Goal: Register for event/course

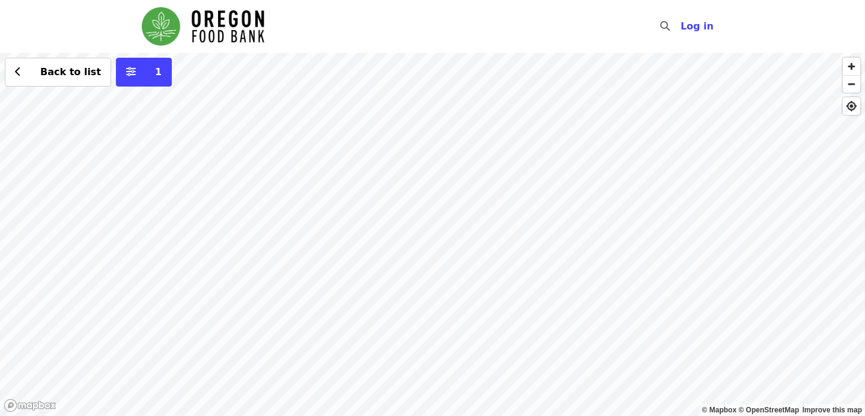
click at [316, 223] on div "Back to list 1" at bounding box center [432, 234] width 865 height 363
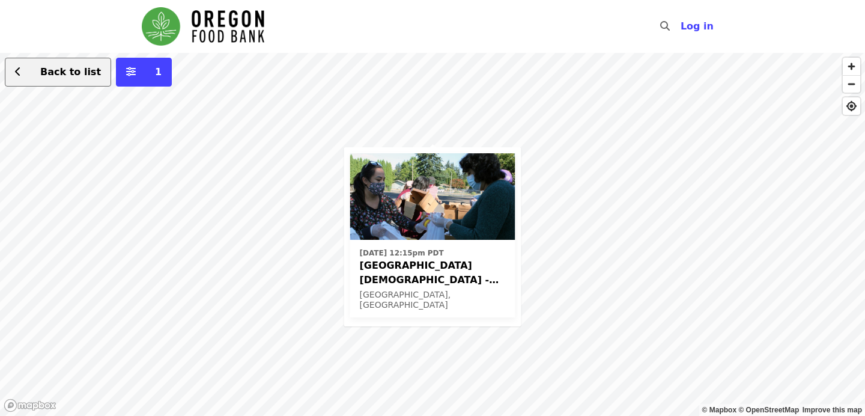
click at [58, 83] on button "Back to list" at bounding box center [58, 72] width 106 height 29
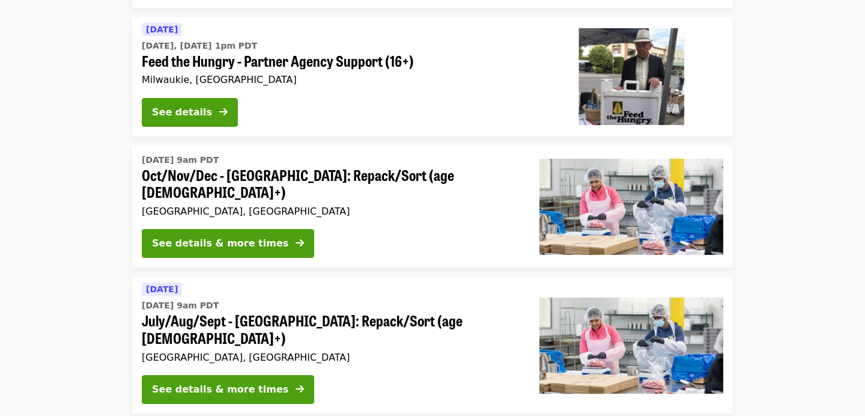
scroll to position [254, 0]
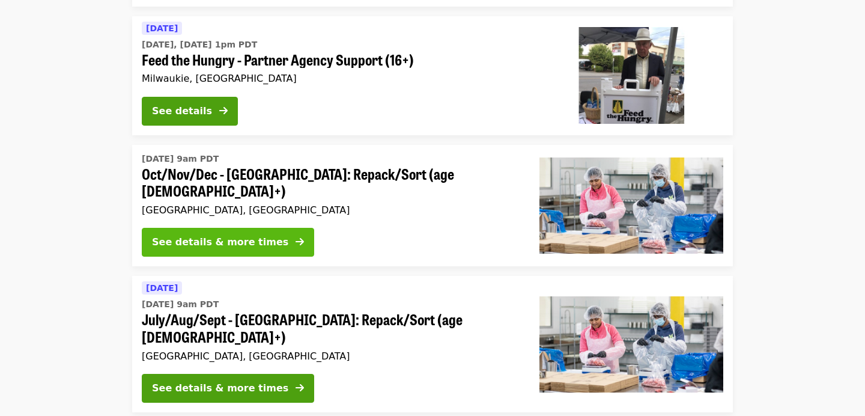
click at [173, 235] on div "See details & more times" at bounding box center [220, 242] width 136 height 14
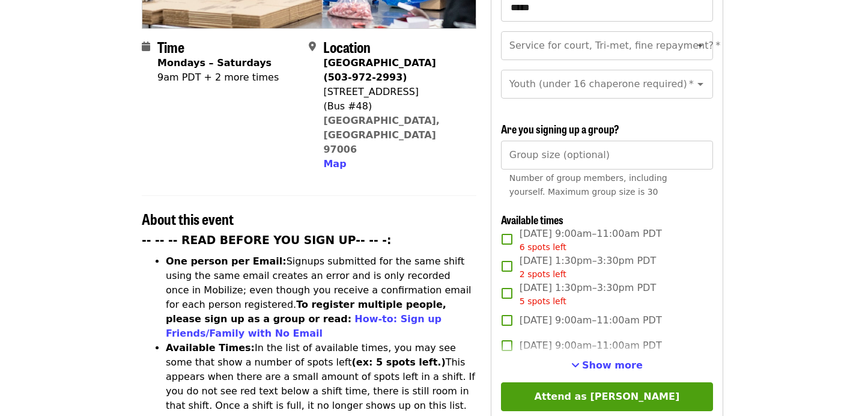
scroll to position [282, 0]
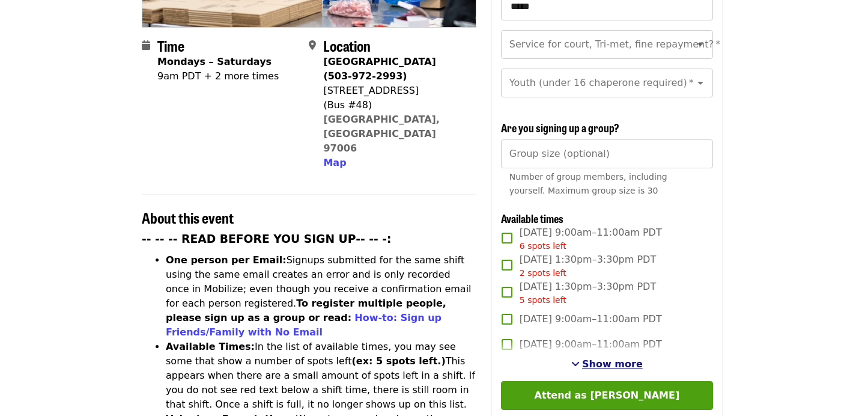
click at [616, 358] on span "Show more" at bounding box center [612, 363] width 61 height 11
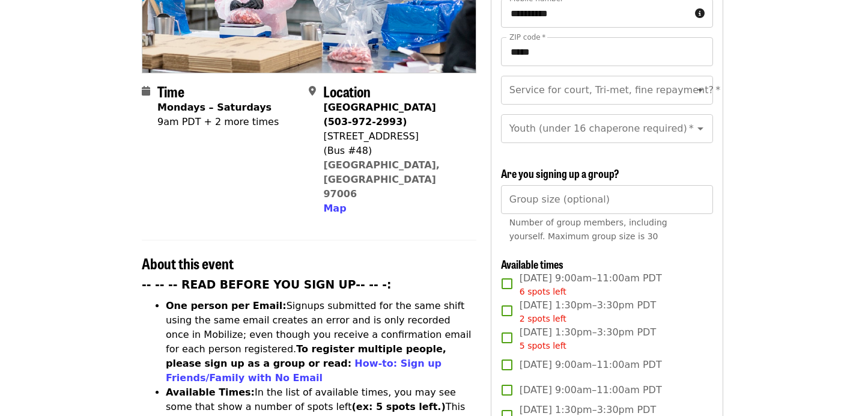
scroll to position [242, 0]
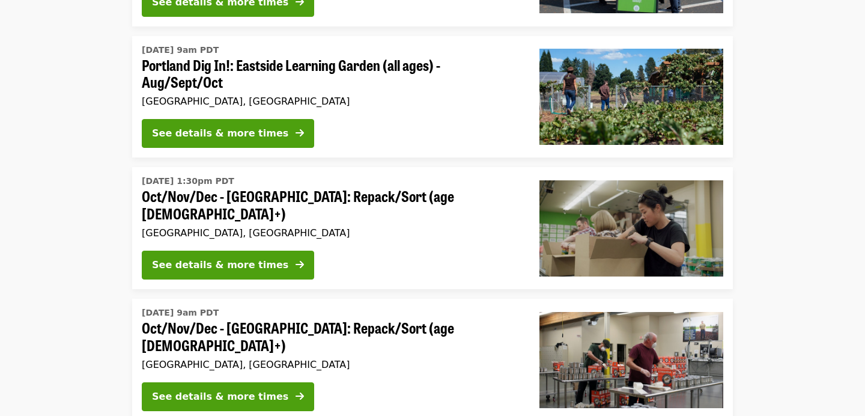
scroll to position [1704, 0]
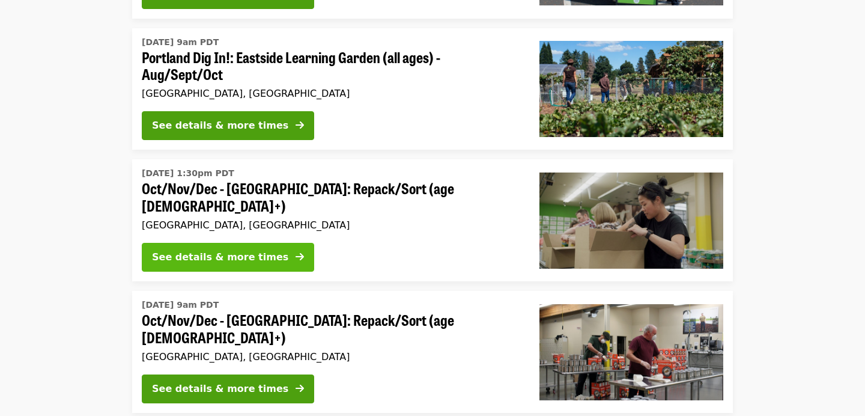
click at [223, 250] on div "See details & more times" at bounding box center [220, 257] width 136 height 14
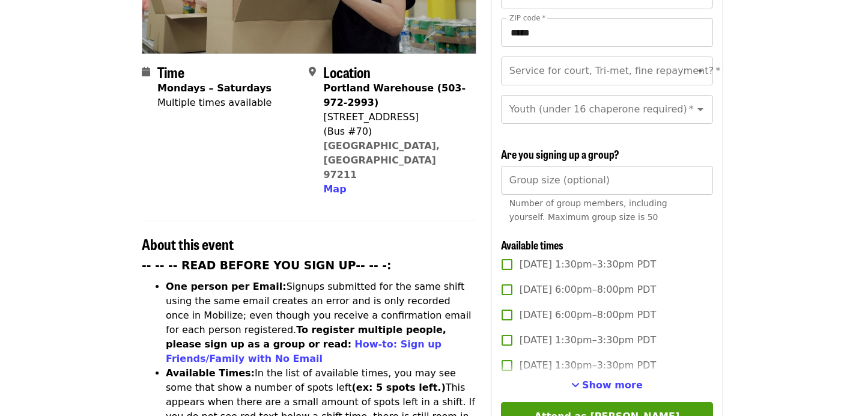
scroll to position [276, 0]
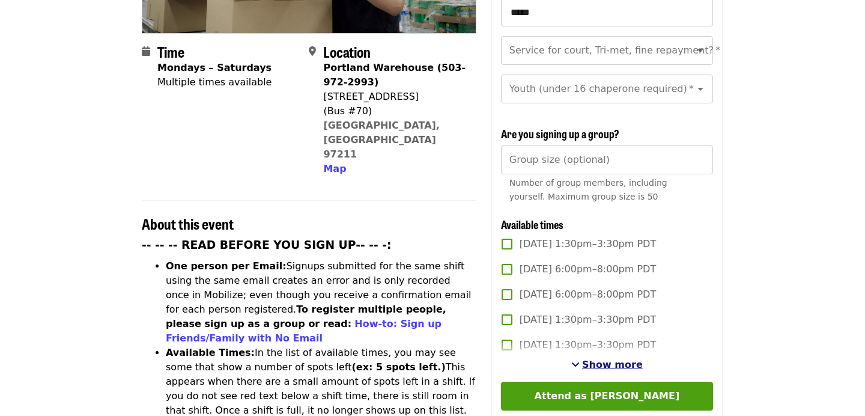
click at [600, 359] on span "Show more" at bounding box center [612, 364] width 61 height 11
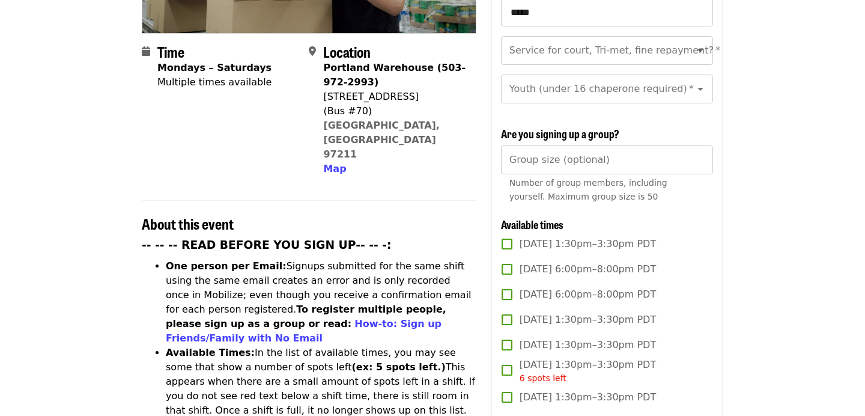
click at [600, 357] on span "[DATE] 1:30pm–3:30pm PDT 6 spots left" at bounding box center [588, 370] width 136 height 27
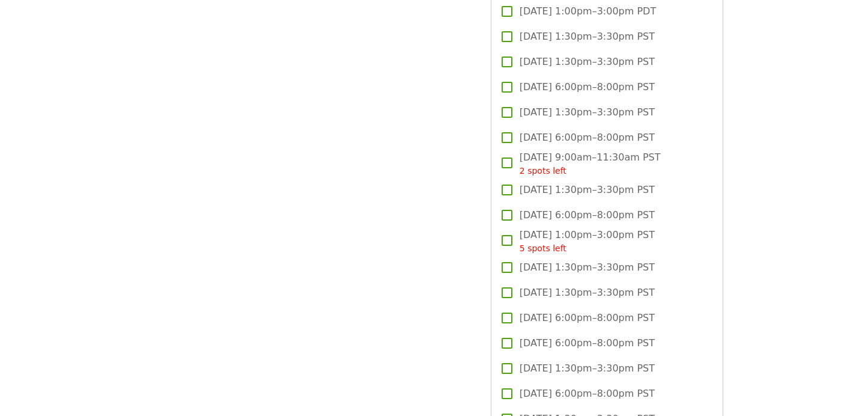
scroll to position [1456, 0]
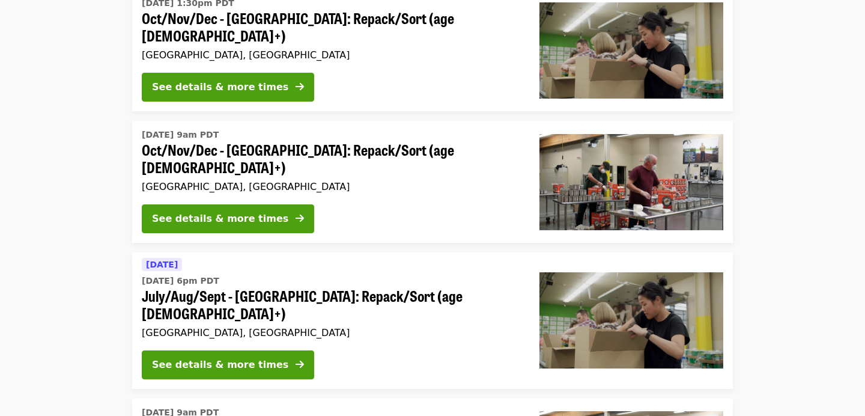
scroll to position [1876, 0]
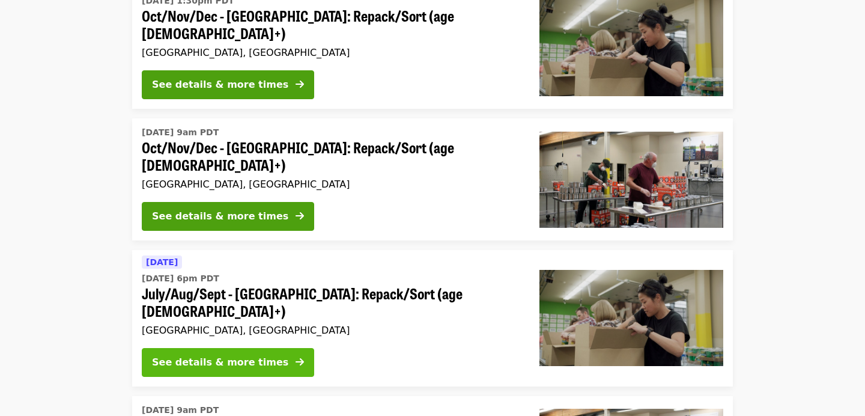
click at [177, 348] on button "See details & more times" at bounding box center [228, 362] width 172 height 29
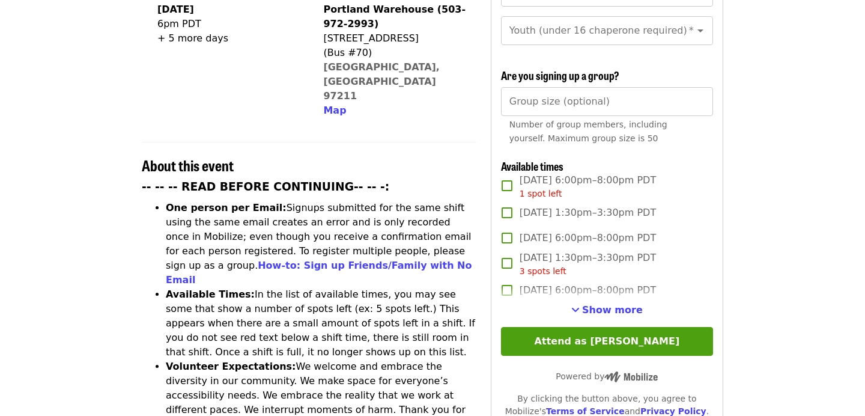
scroll to position [336, 0]
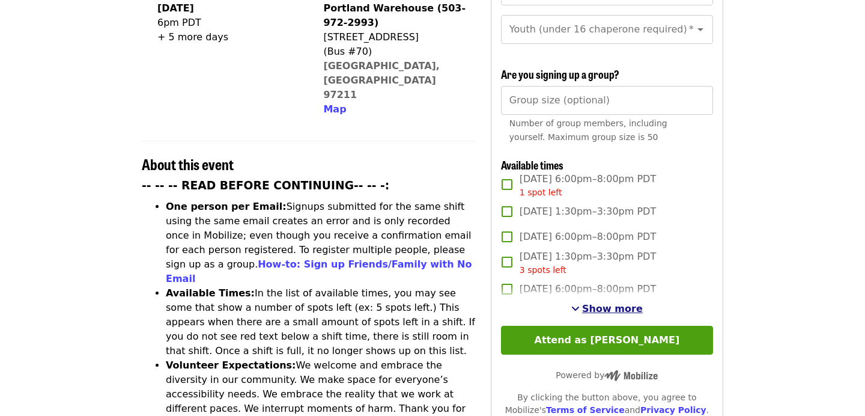
click at [592, 303] on span "Show more" at bounding box center [612, 308] width 61 height 11
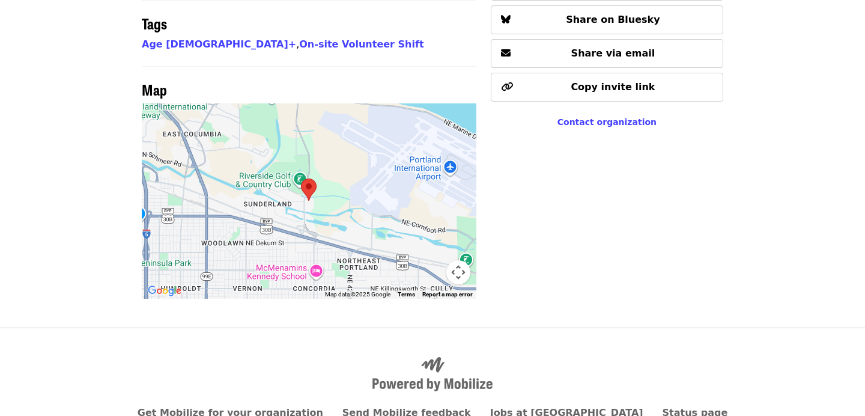
scroll to position [1015, 0]
